Goal: Information Seeking & Learning: Learn about a topic

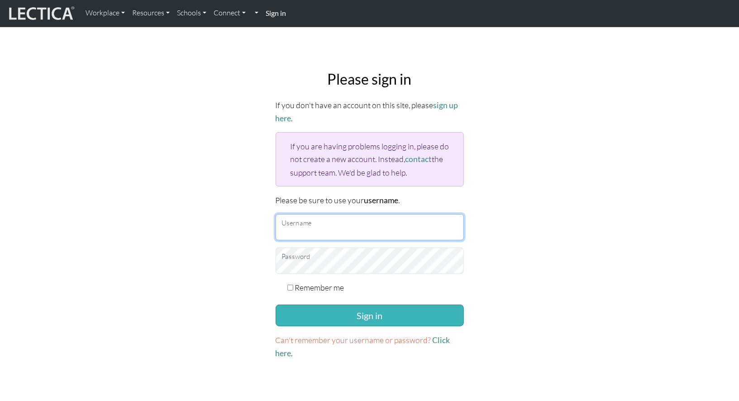
type input "kazukiyamane"
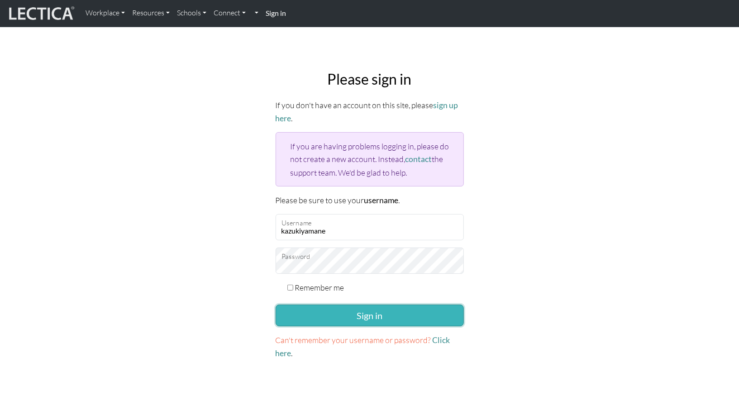
click at [359, 307] on button "Sign in" at bounding box center [369, 315] width 188 height 22
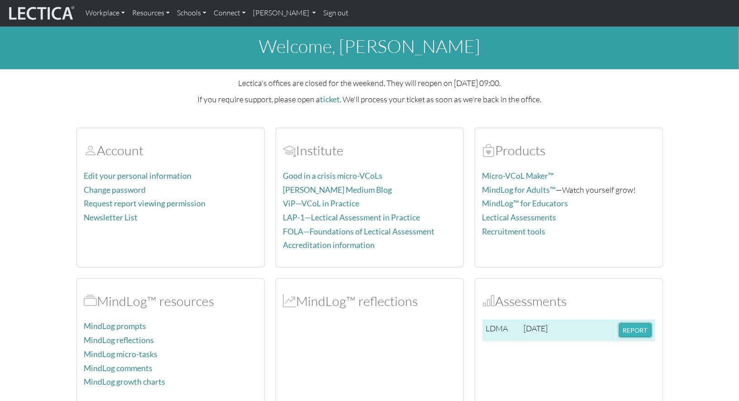
click at [634, 332] on button "REPORT" at bounding box center [635, 330] width 33 height 14
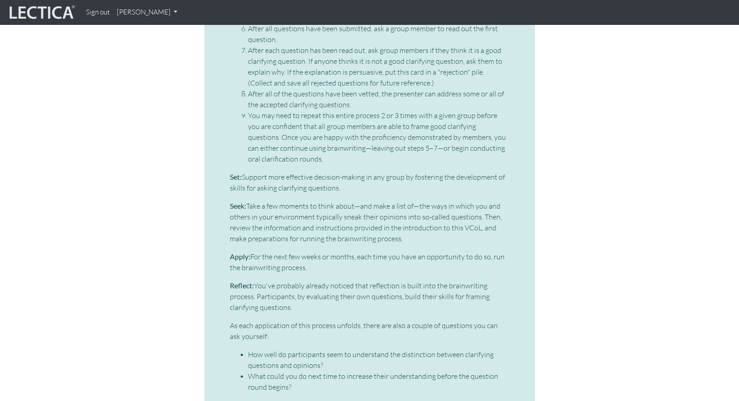
scroll to position [3032, 0]
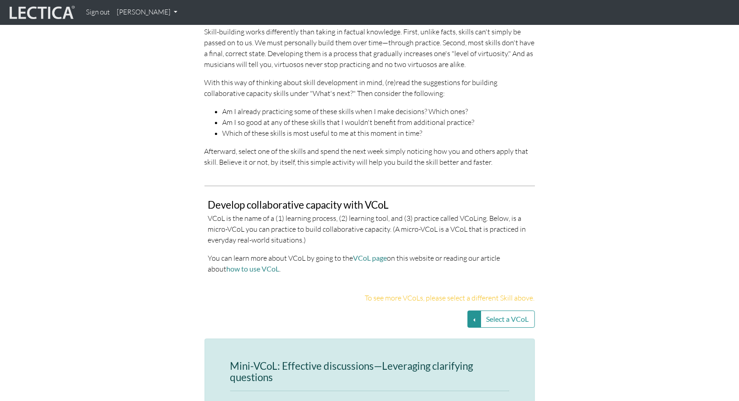
scroll to position [1647, 0]
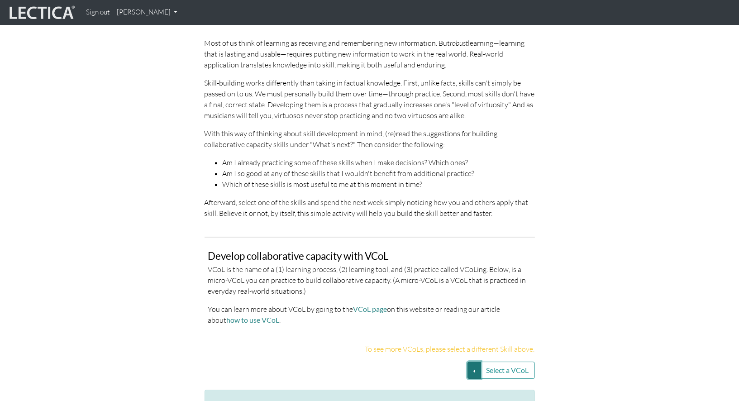
click at [474, 361] on button "Select a VCoL" at bounding box center [474, 369] width 14 height 17
click at [470, 264] on p "VCoL is the name of a (1) learning process, (2) learning tool, and (3) practice…" at bounding box center [369, 280] width 323 height 33
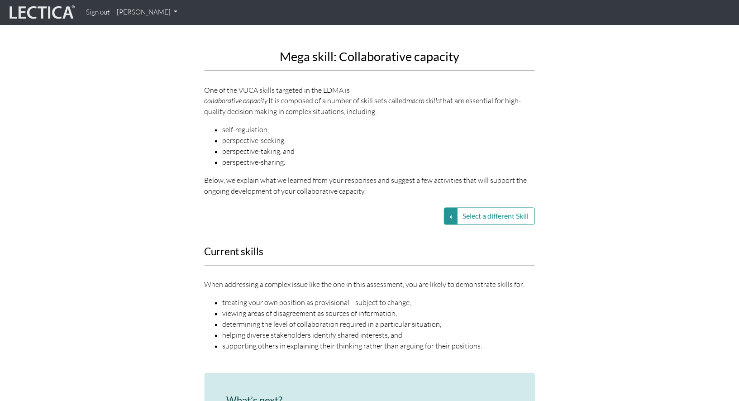
scroll to position [969, 0]
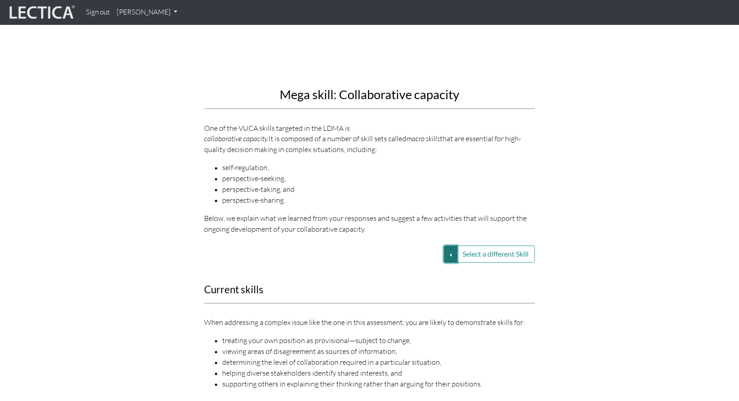
click at [451, 246] on button "Select a different Skill" at bounding box center [451, 254] width 14 height 17
click at [465, 284] on div "Current skills When addressing a complex issue like the one in this assessment,…" at bounding box center [370, 342] width 344 height 116
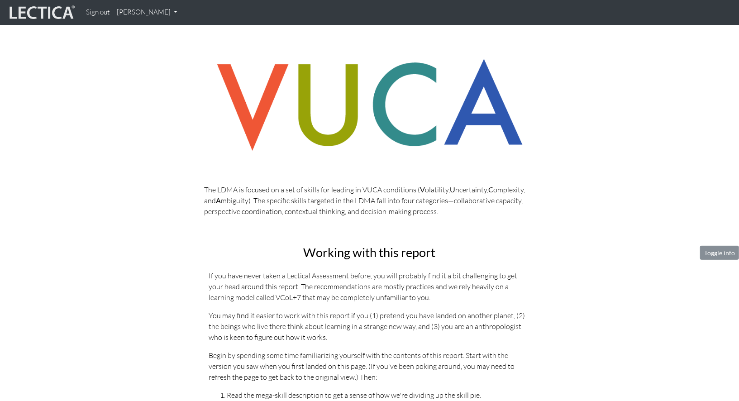
scroll to position [0, 0]
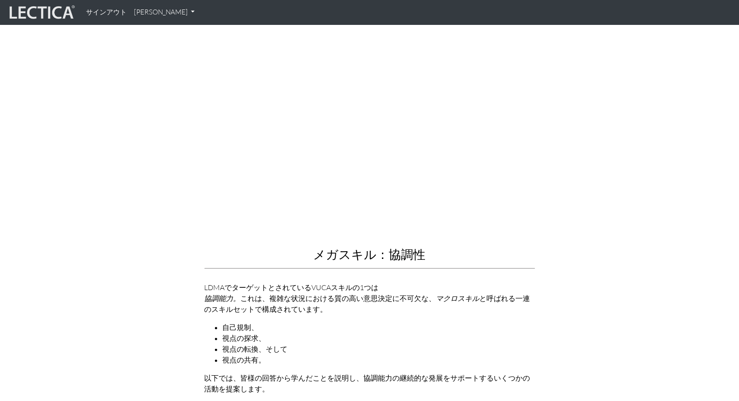
scroll to position [934, 0]
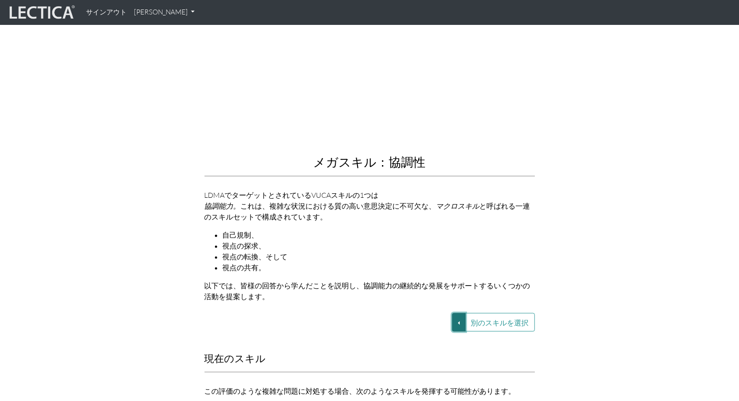
click at [455, 313] on button "別のスキルを選択" at bounding box center [459, 322] width 14 height 19
drag, startPoint x: 382, startPoint y: 150, endPoint x: 413, endPoint y: 153, distance: 31.8
click at [413, 154] on font "メガスキル：協調性" at bounding box center [369, 161] width 112 height 15
copy font "協調"
click at [456, 313] on button "別のスキルを選択" at bounding box center [459, 322] width 14 height 19
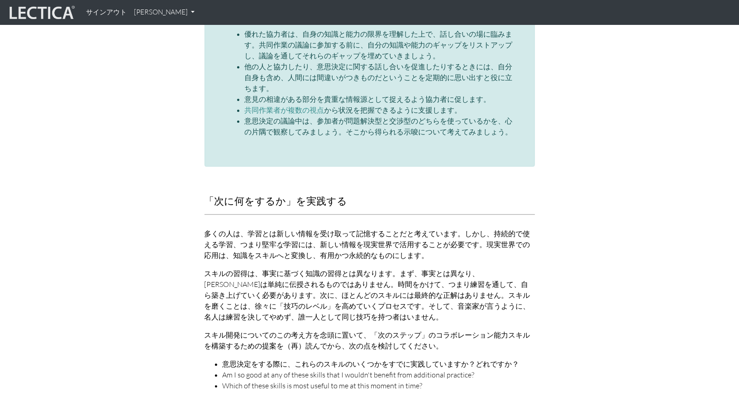
scroll to position [1565, 0]
